Goal: Navigation & Orientation: Find specific page/section

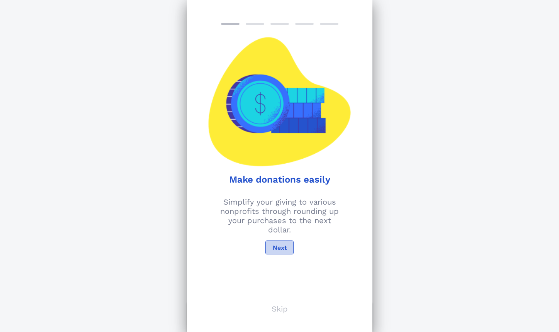
click at [283, 249] on span "Next" at bounding box center [279, 247] width 15 height 7
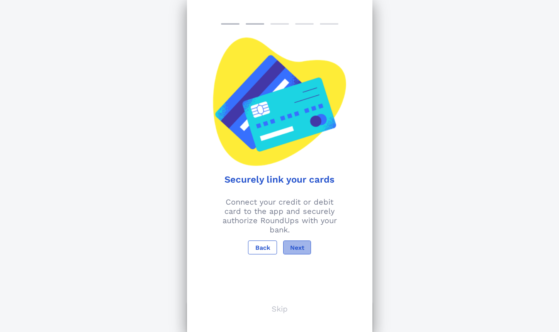
click at [290, 248] on span "Next" at bounding box center [297, 247] width 15 height 7
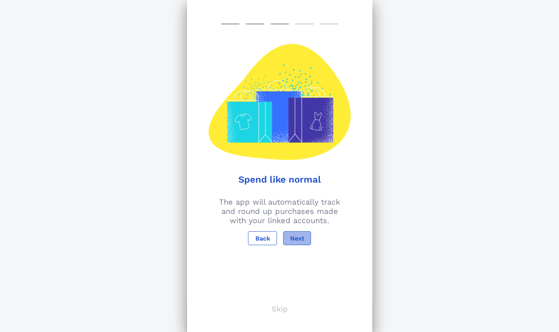
click at [294, 237] on span "Next" at bounding box center [297, 238] width 15 height 7
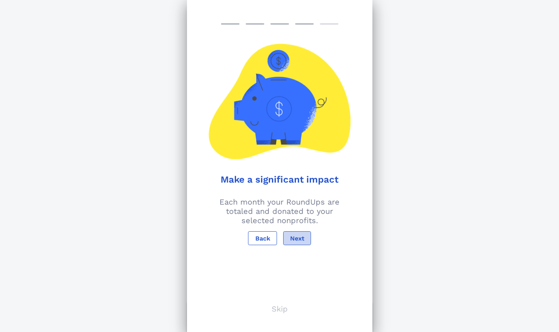
click at [294, 237] on span "Next" at bounding box center [297, 238] width 15 height 7
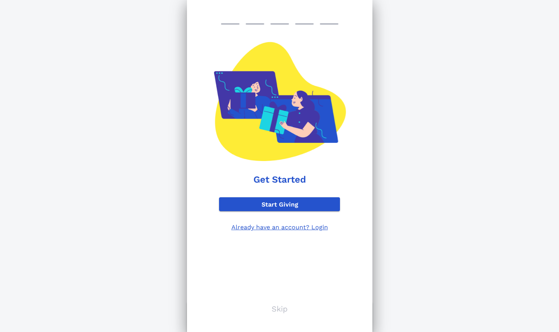
click at [275, 312] on p "Skip" at bounding box center [279, 308] width 16 height 9
